Goal: Task Accomplishment & Management: Complete application form

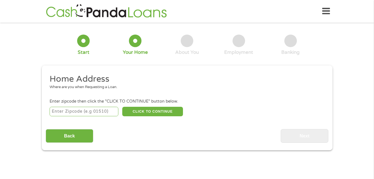
click at [106, 110] on input "number" at bounding box center [84, 111] width 69 height 9
type input "60804"
select select "[US_STATE]"
click at [160, 110] on button "CLICK TO CONTINUE" at bounding box center [152, 111] width 61 height 9
type input "60804"
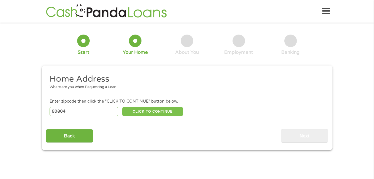
type input "Cicero"
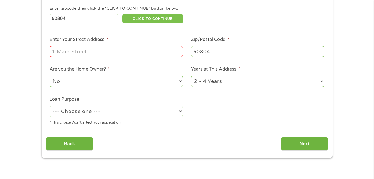
scroll to position [111, 0]
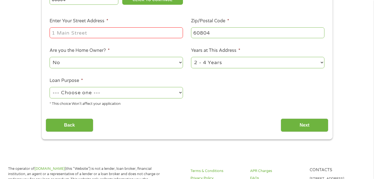
click at [143, 30] on input "Enter Your Street Address *" at bounding box center [116, 32] width 133 height 11
type input "[STREET_ADDRESS][PERSON_NAME] [GEOGRAPHIC_DATA]."
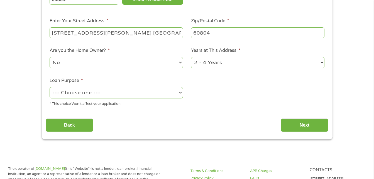
click at [177, 94] on select "--- Choose one --- Pay Bills Debt Consolidation Home Improvement Major Purchase…" at bounding box center [116, 92] width 133 height 11
select select "medicalexpenses"
click at [50, 87] on select "--- Choose one --- Pay Bills Debt Consolidation Home Improvement Major Purchase…" at bounding box center [116, 92] width 133 height 11
click at [312, 121] on input "Next" at bounding box center [305, 125] width 48 height 14
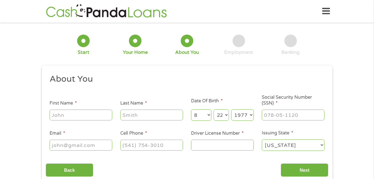
scroll to position [2, 2]
click at [65, 111] on input "First Name *" at bounding box center [81, 115] width 63 height 11
type input "[PERSON_NAME]"
type input "[EMAIL_ADDRESS][DOMAIN_NAME]"
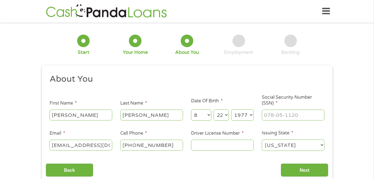
click at [170, 145] on input "[PHONE_NUMBER]" at bounding box center [151, 145] width 63 height 11
type input "[PHONE_NUMBER]"
click at [236, 148] on input "Driver License Number *" at bounding box center [222, 145] width 63 height 11
type input "2"
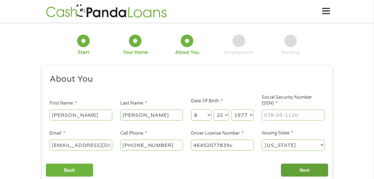
type input "46452077839v"
click at [310, 169] on input "Next" at bounding box center [305, 170] width 48 height 14
type input "___-__-____"
click at [281, 112] on input "___-__-____" at bounding box center [293, 115] width 63 height 11
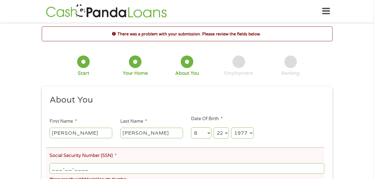
click at [203, 166] on input "___-__-____" at bounding box center [187, 168] width 275 height 11
drag, startPoint x: 203, startPoint y: 166, endPoint x: 254, endPoint y: 122, distance: 67.5
click at [57, 168] on input "___-__-____" at bounding box center [187, 168] width 275 height 11
click at [51, 168] on input "___-__-____" at bounding box center [187, 168] width 275 height 11
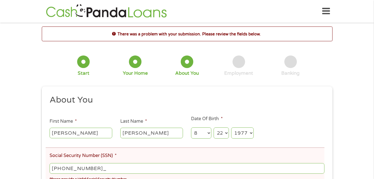
type input "064-76-1891"
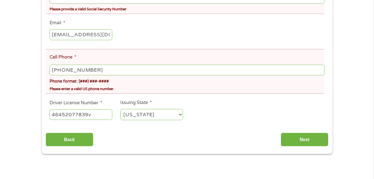
scroll to position [173, 0]
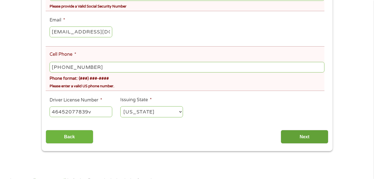
click at [313, 137] on input "Next" at bounding box center [305, 137] width 48 height 14
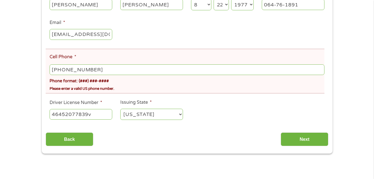
scroll to position [134, 0]
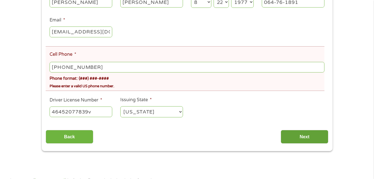
click at [306, 130] on input "Next" at bounding box center [305, 137] width 48 height 14
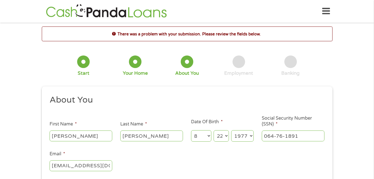
scroll to position [2, 2]
click at [304, 135] on input "064-76-1891" at bounding box center [293, 135] width 63 height 11
type input "___-__-____"
